Goal: Navigation & Orientation: Find specific page/section

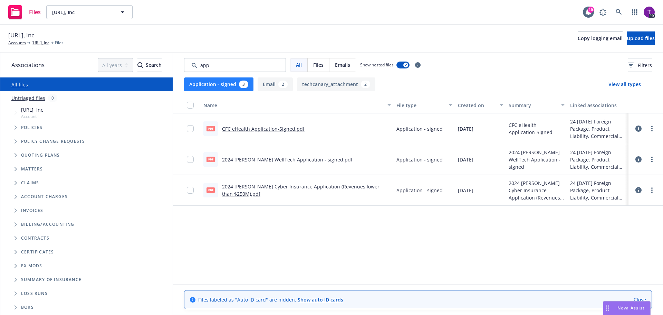
scroll to position [99, 0]
